Goal: Information Seeking & Learning: Learn about a topic

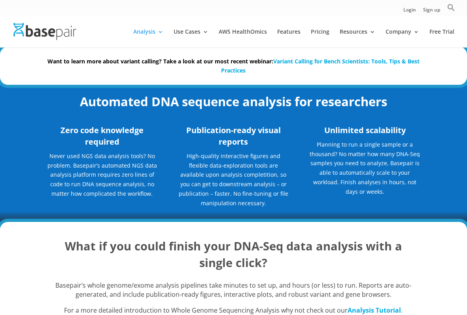
click at [328, 59] on link "Variant Calling for Bench Scientists: Tools, Tips & Best Practices" at bounding box center [320, 65] width 199 height 17
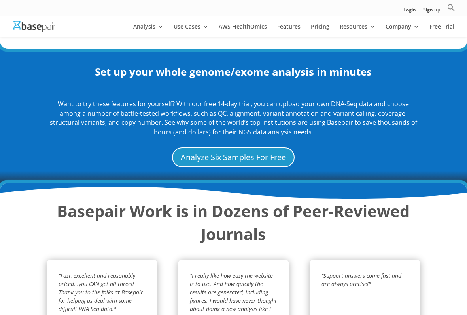
scroll to position [917, 0]
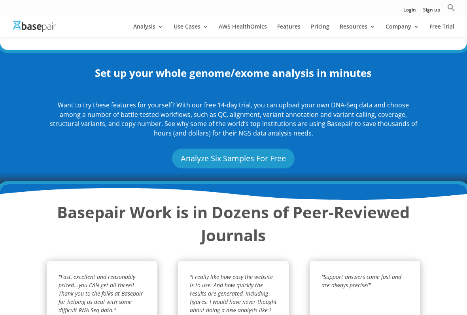
click at [200, 151] on link "Analyze Six Samples For Free" at bounding box center [233, 158] width 123 height 20
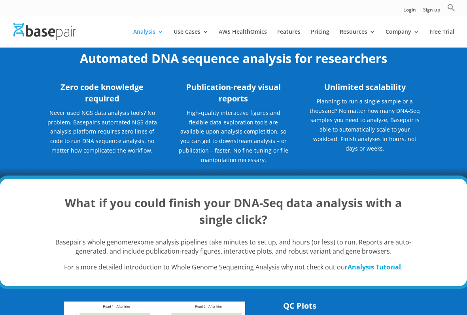
scroll to position [0, 0]
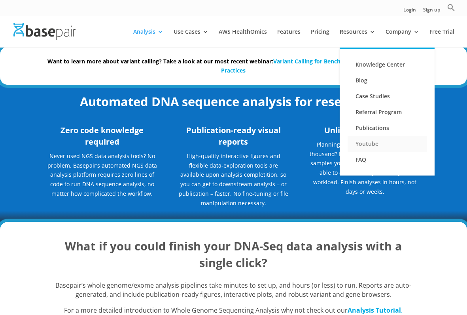
click at [371, 141] on link "Youtube" at bounding box center [387, 144] width 79 height 16
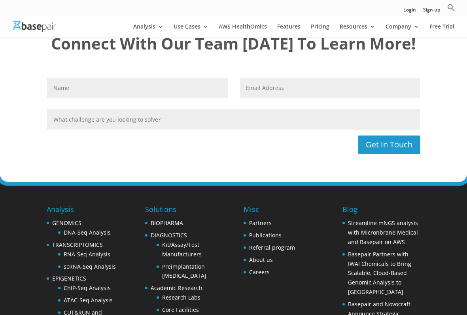
scroll to position [594, 0]
